Goal: Information Seeking & Learning: Check status

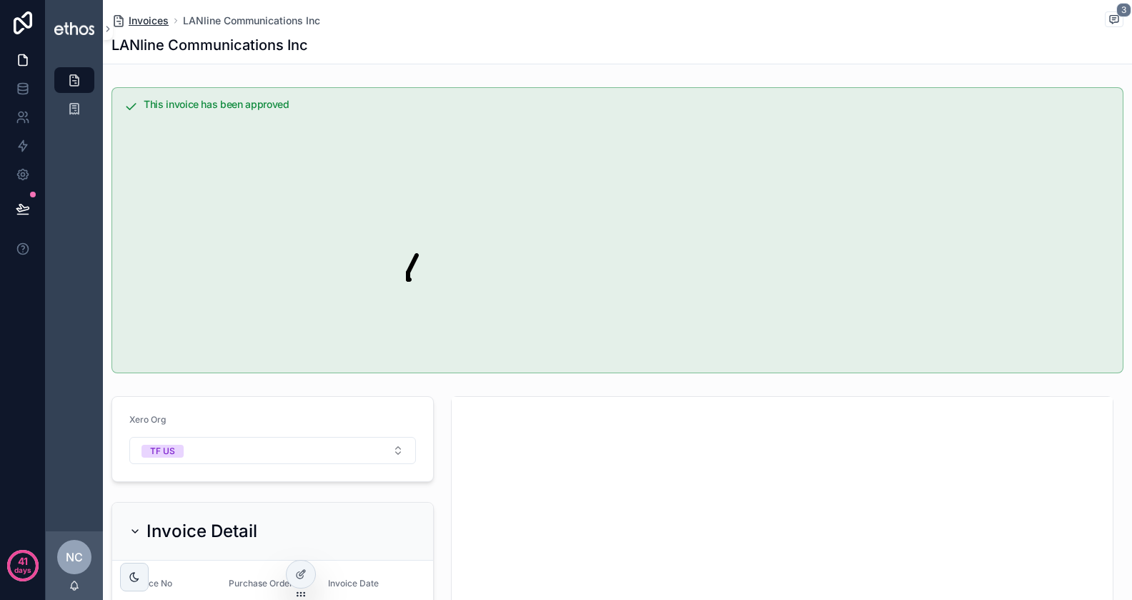
click at [134, 19] on span "Invoices" at bounding box center [149, 21] width 40 height 14
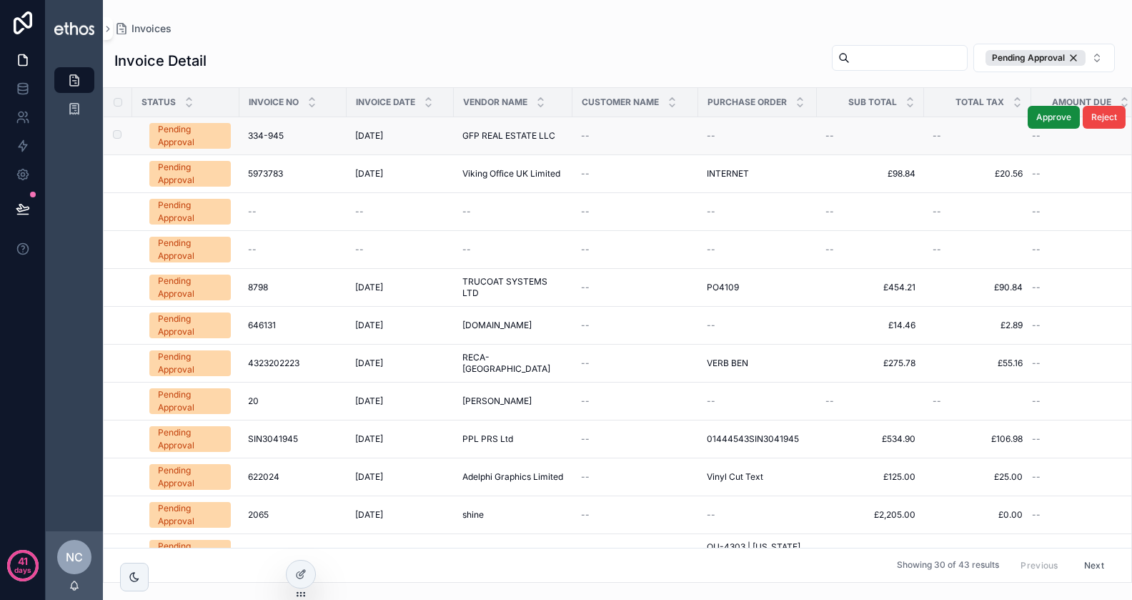
click at [266, 139] on span "334-945" at bounding box center [266, 135] width 36 height 11
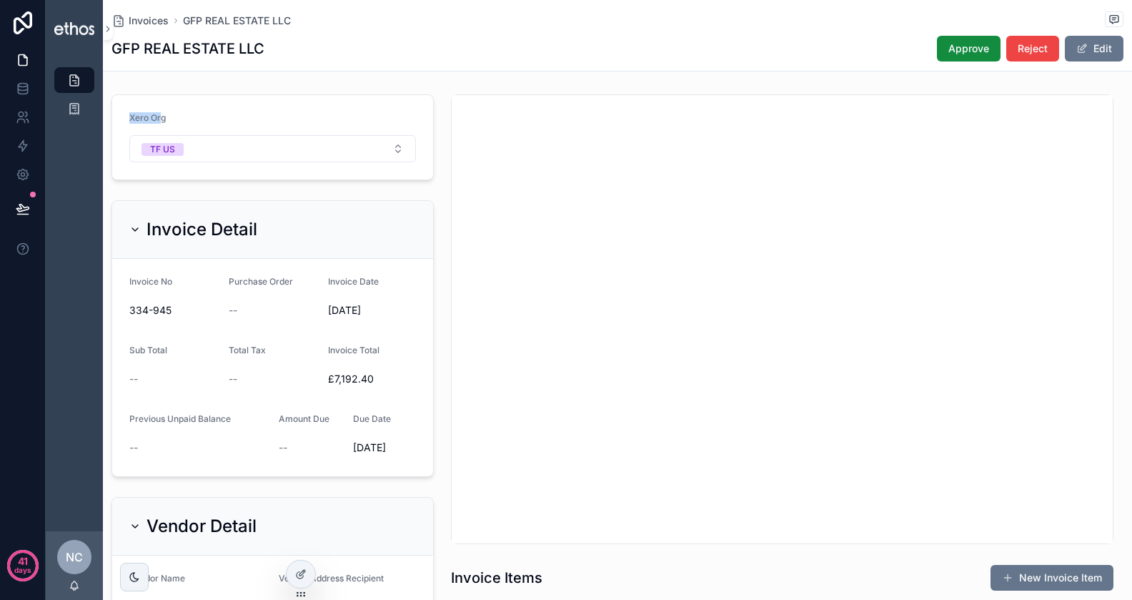
drag, startPoint x: 120, startPoint y: 119, endPoint x: 162, endPoint y: 119, distance: 41.5
click at [162, 119] on form "Xero Org TF US" at bounding box center [272, 137] width 321 height 84
click at [295, 150] on button "TF US" at bounding box center [272, 148] width 287 height 27
click at [288, 89] on div "Xero Org TF US" at bounding box center [273, 137] width 340 height 97
click at [151, 21] on span "Invoices" at bounding box center [149, 21] width 40 height 14
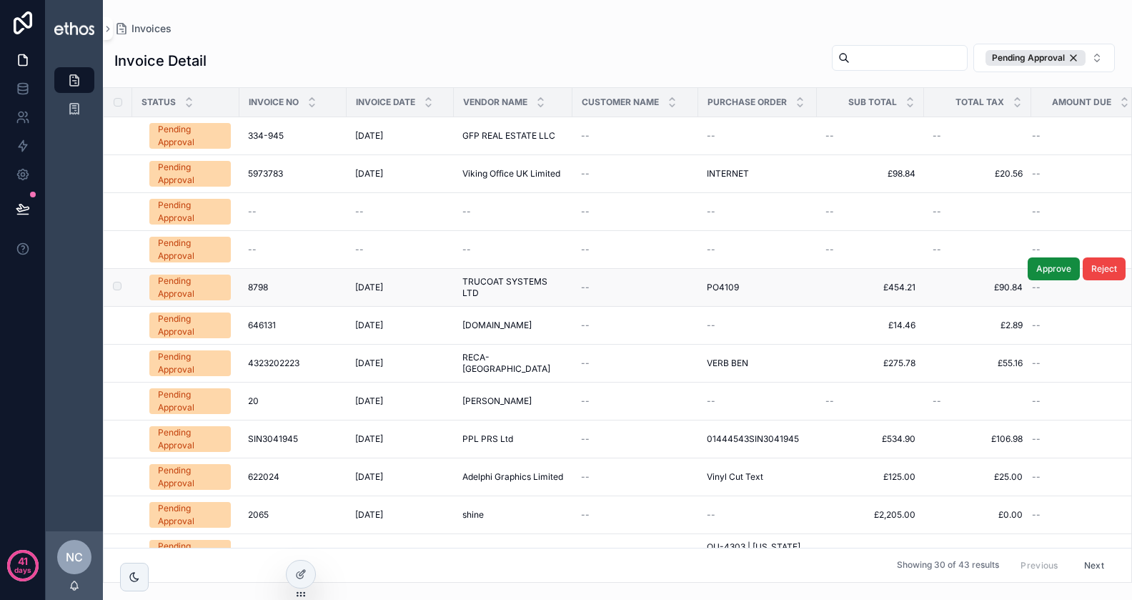
click at [715, 292] on td "PO4109 PO4109" at bounding box center [758, 288] width 119 height 38
click at [725, 285] on span "PO4109" at bounding box center [723, 287] width 32 height 11
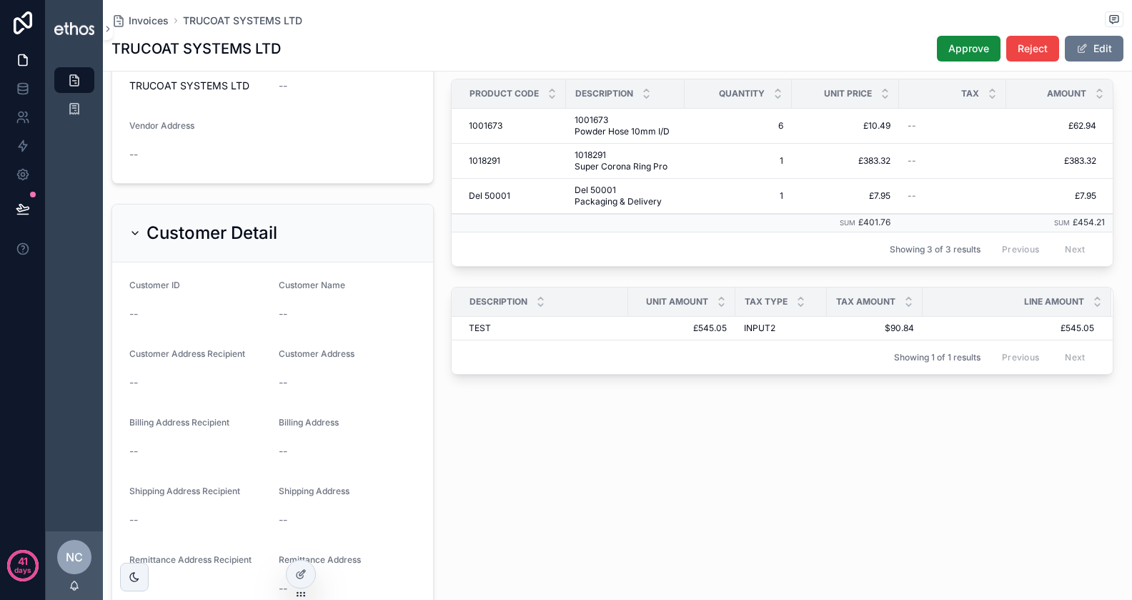
scroll to position [599, 0]
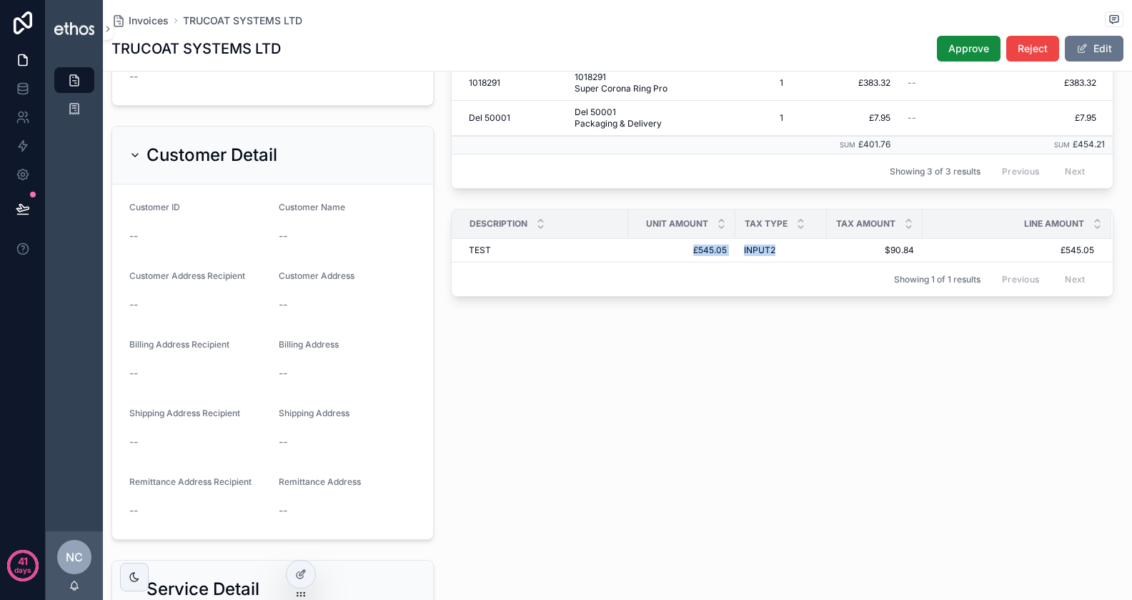
drag, startPoint x: 650, startPoint y: 242, endPoint x: 839, endPoint y: 244, distance: 189.5
click at [839, 244] on tr "TEST TEST £545.05 £545.05 INPUT2 INPUT2 $90.84 $90.84 £545.05 £545.05" at bounding box center [782, 251] width 661 height 24
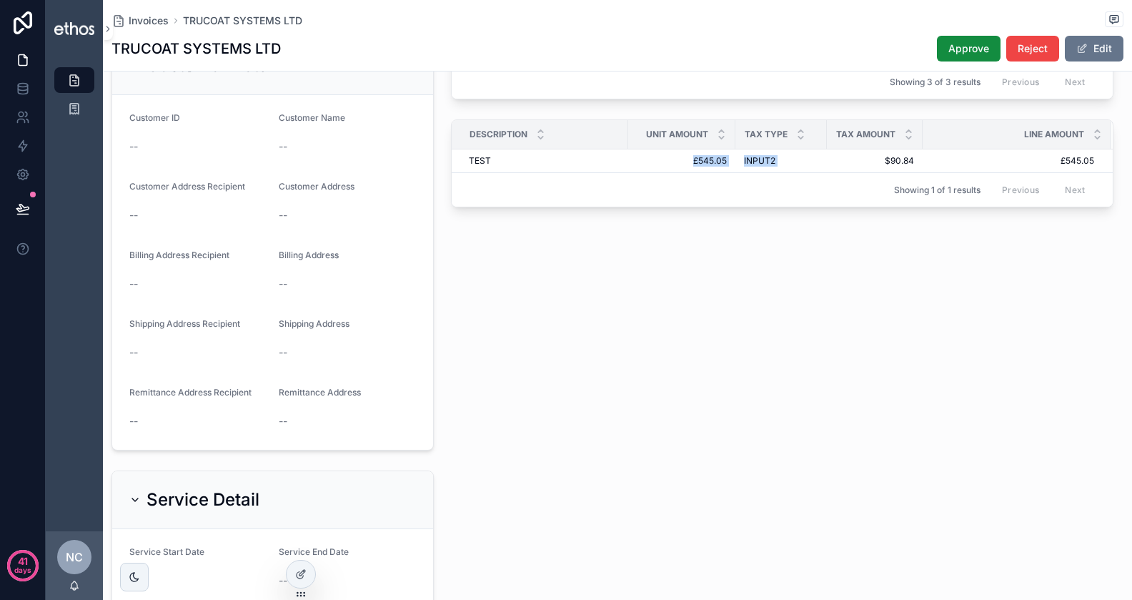
scroll to position [705, 0]
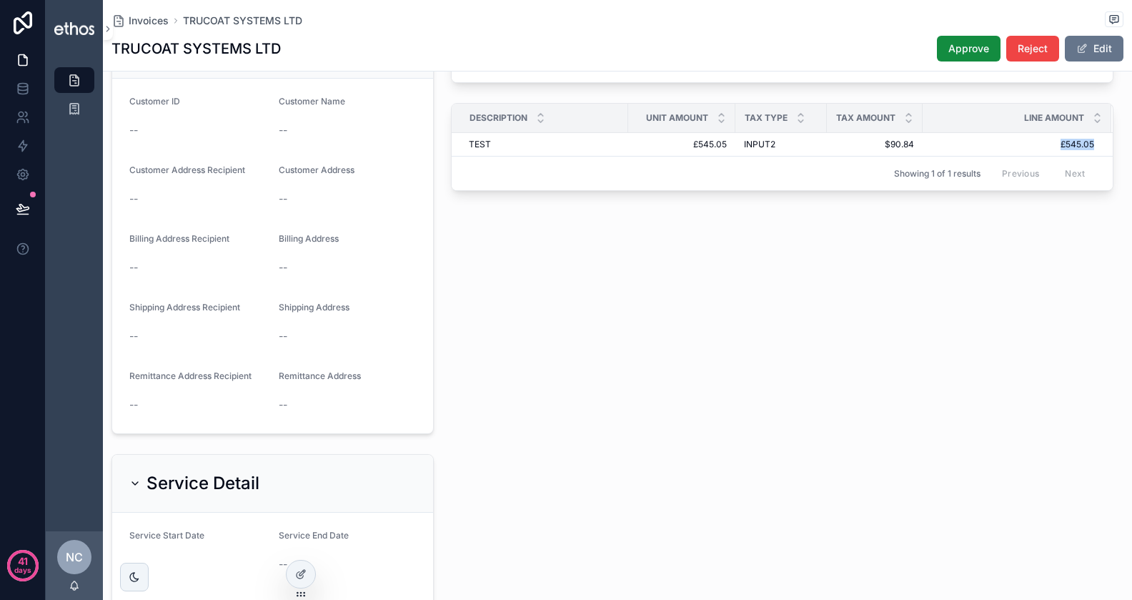
drag, startPoint x: 1044, startPoint y: 140, endPoint x: 1117, endPoint y: 140, distance: 73.6
click at [1112, 140] on div "Description Unit Amount Tax Type Tax Amount Line Amount TEST TEST £545.05 £545.…" at bounding box center [782, 147] width 661 height 87
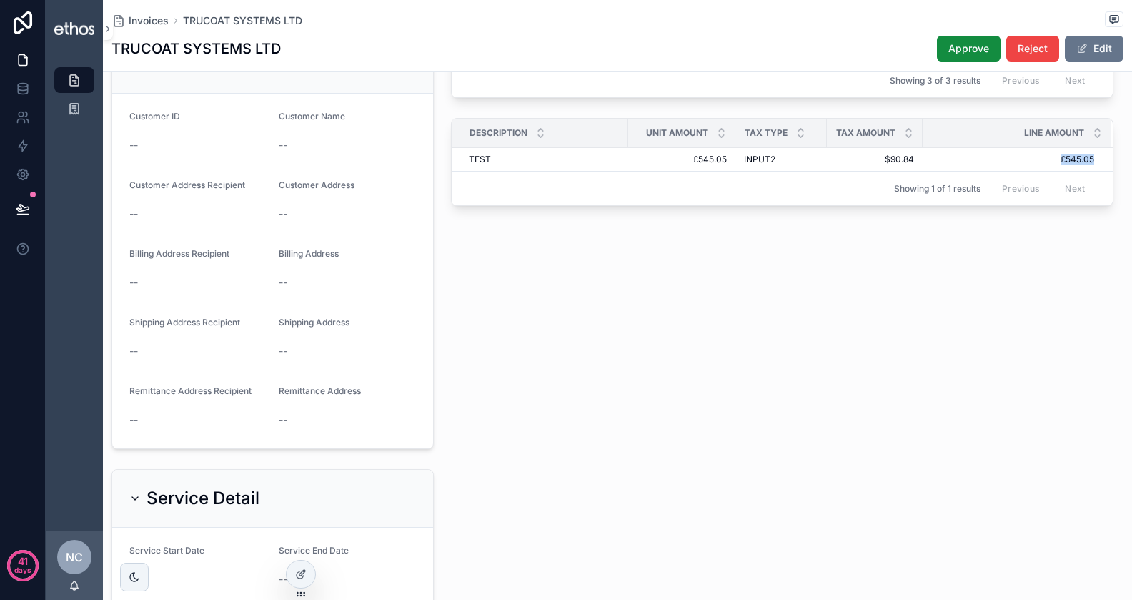
scroll to position [702, 0]
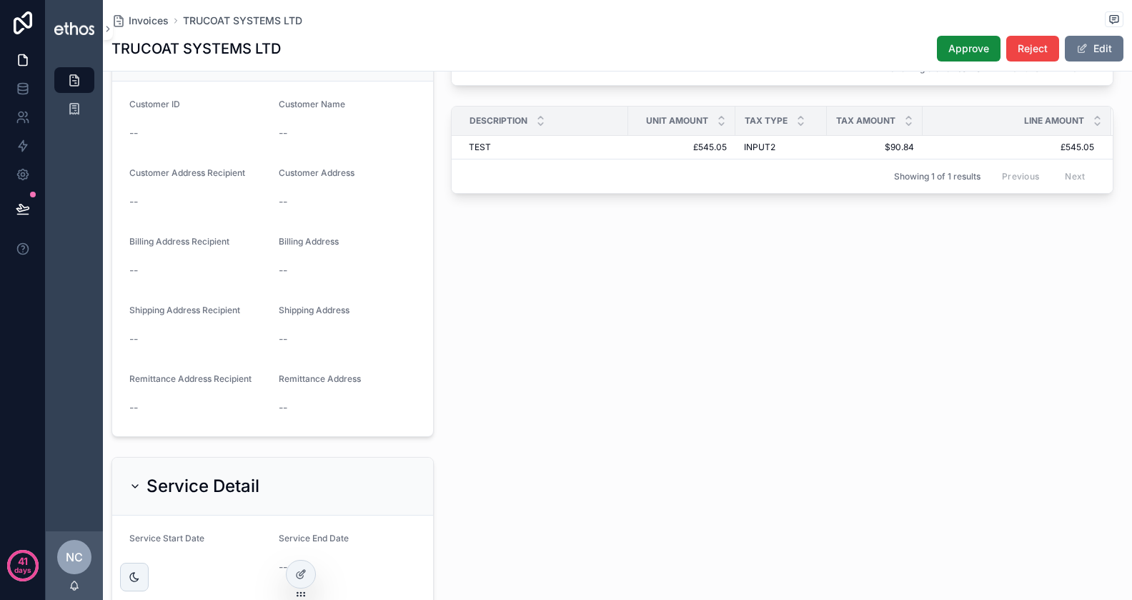
click at [1041, 152] on td "£545.05 £545.05" at bounding box center [1017, 148] width 188 height 24
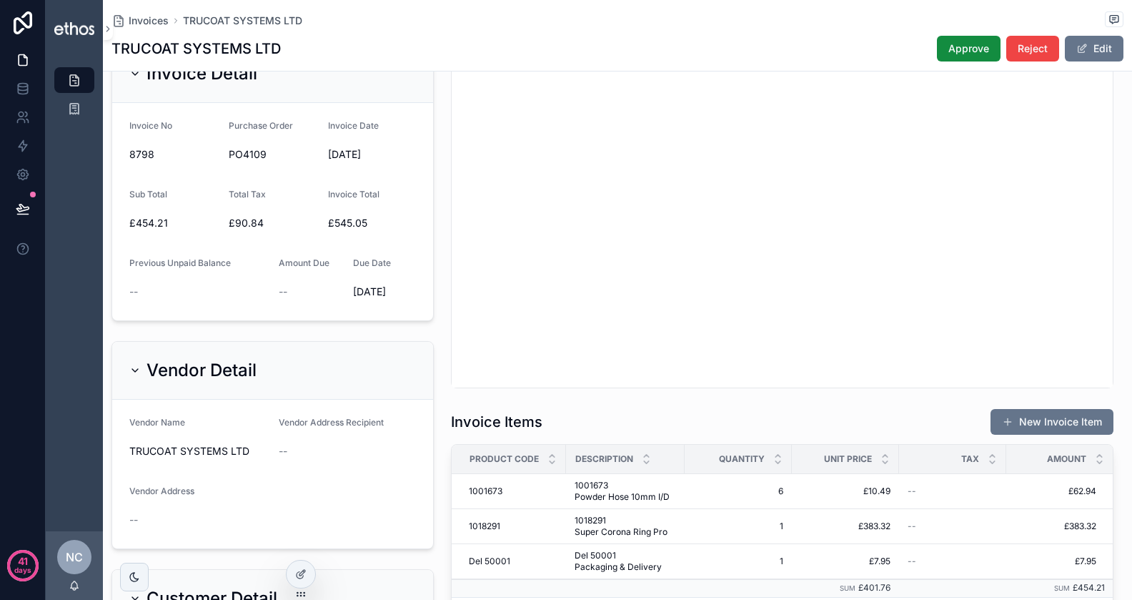
scroll to position [0, 0]
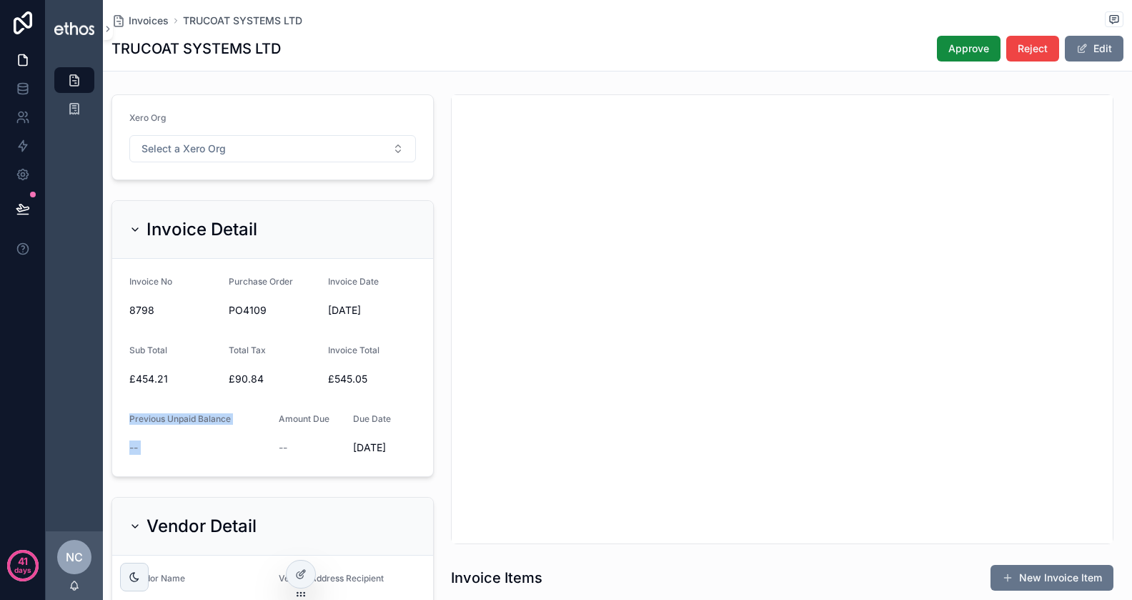
drag, startPoint x: 328, startPoint y: 375, endPoint x: 390, endPoint y: 375, distance: 62.2
click at [390, 375] on form "Invoice No 8798 Purchase Order PO4109 Invoice Date 28/07/2025 Sub Total £454.21…" at bounding box center [272, 367] width 321 height 217
drag, startPoint x: 347, startPoint y: 366, endPoint x: 306, endPoint y: 366, distance: 40.8
click at [306, 366] on form "Invoice No 8798 Purchase Order PO4109 Invoice Date 28/07/2025 Sub Total £454.21…" at bounding box center [272, 367] width 321 height 217
drag, startPoint x: 337, startPoint y: 376, endPoint x: 372, endPoint y: 376, distance: 34.3
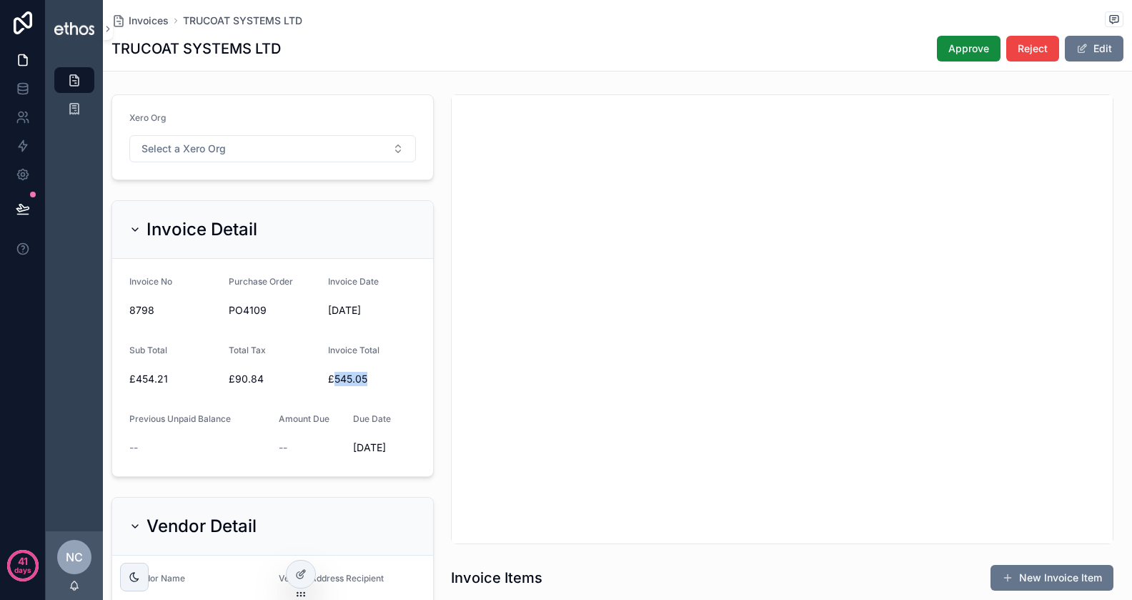
click at [372, 376] on span "£545.05" at bounding box center [372, 379] width 88 height 14
click at [148, 16] on span "Invoices" at bounding box center [149, 21] width 40 height 14
